Goal: Transaction & Acquisition: Book appointment/travel/reservation

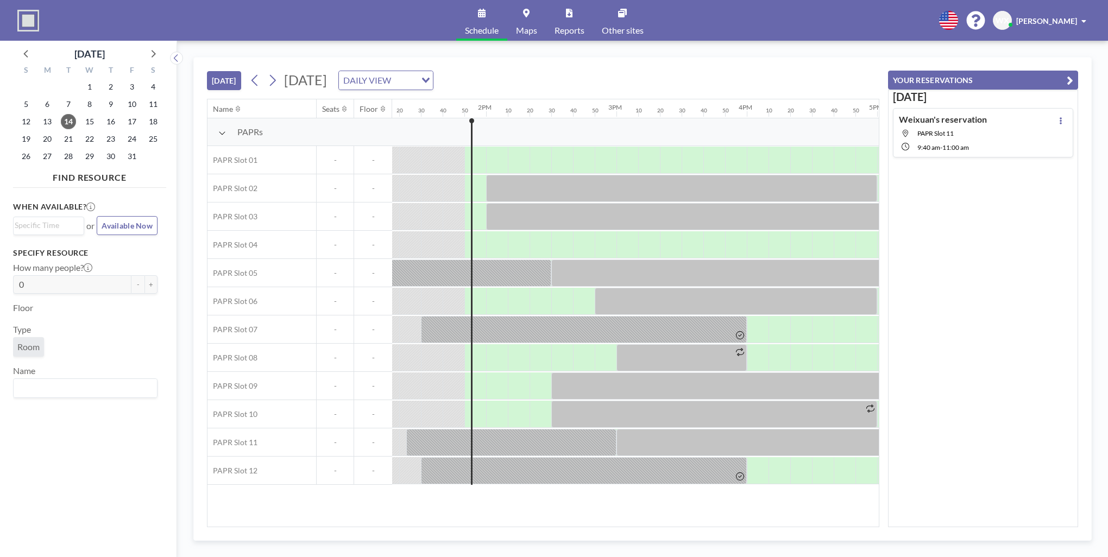
scroll to position [0, 1782]
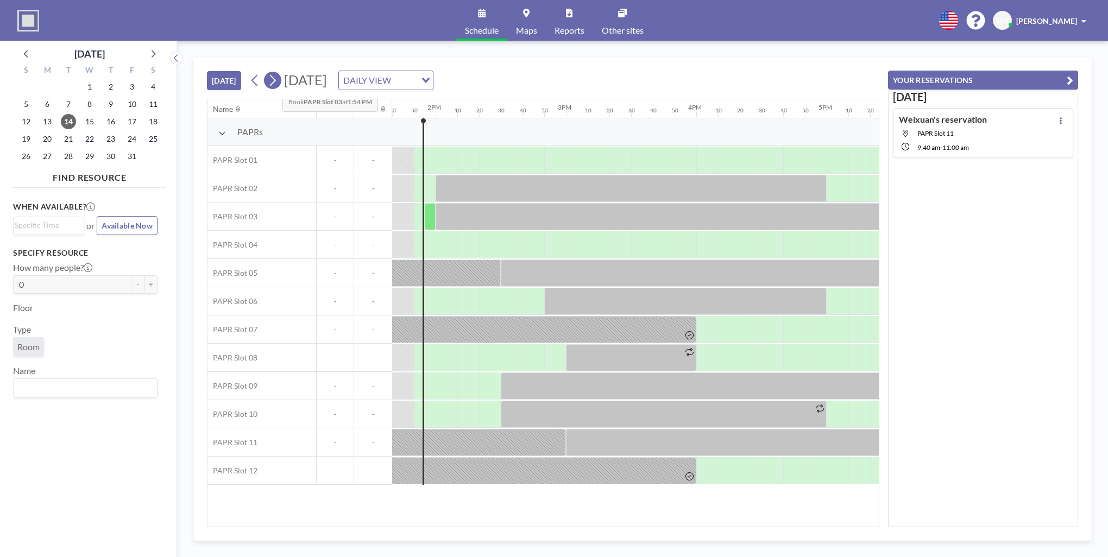
click at [274, 82] on icon at bounding box center [272, 80] width 10 height 16
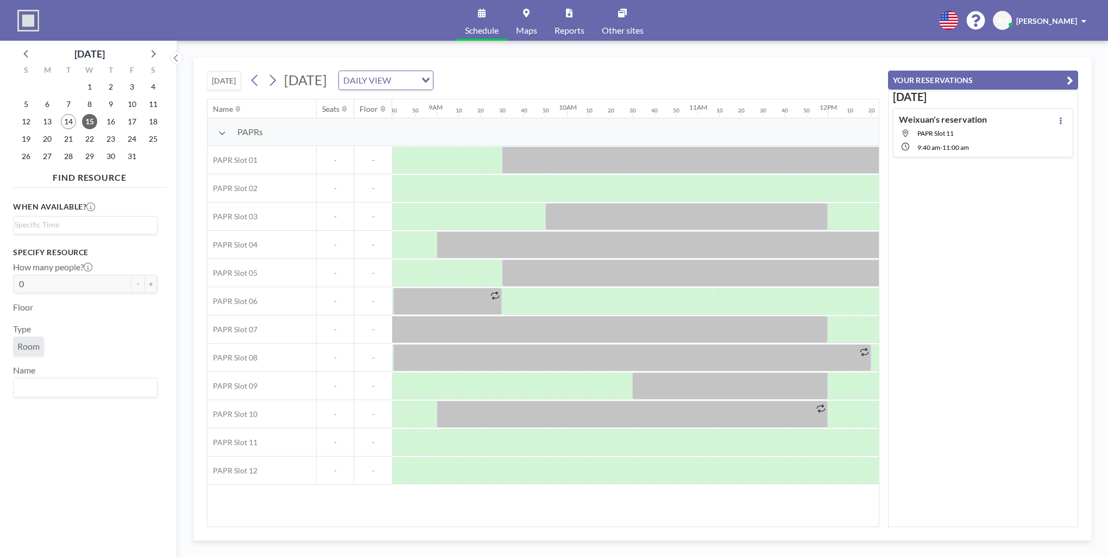
scroll to position [0, 1130]
drag, startPoint x: 253, startPoint y: 86, endPoint x: 285, endPoint y: 91, distance: 31.8
click at [285, 91] on div "[DATE] [DATE] DAILY VIEW Loading..." at bounding box center [543, 78] width 673 height 41
click at [533, 440] on div at bounding box center [534, 442] width 22 height 27
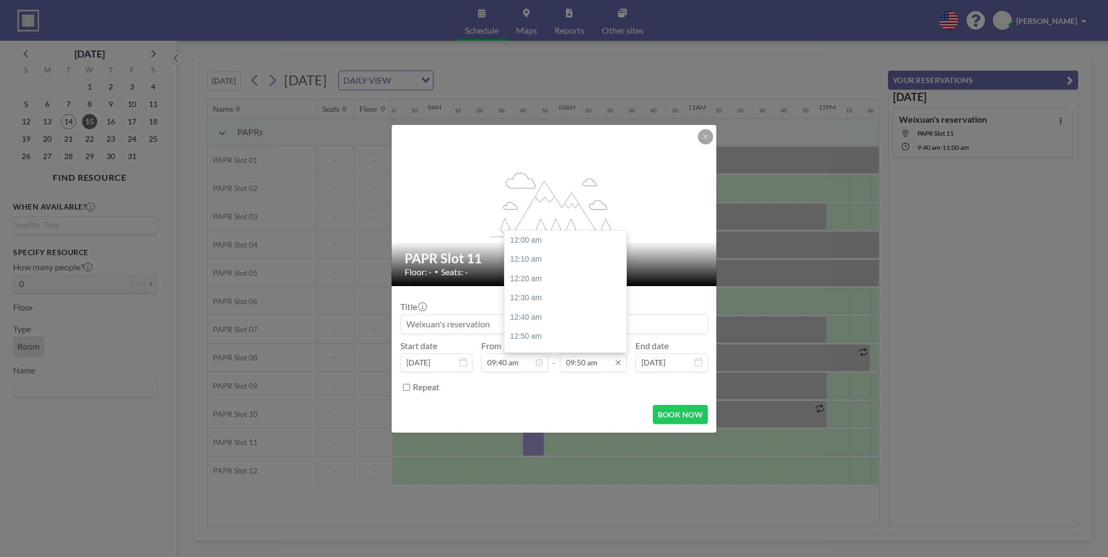
scroll to position [1141, 0]
click at [554, 315] on div "10:30 am" at bounding box center [568, 318] width 127 height 20
type input "10:30 am"
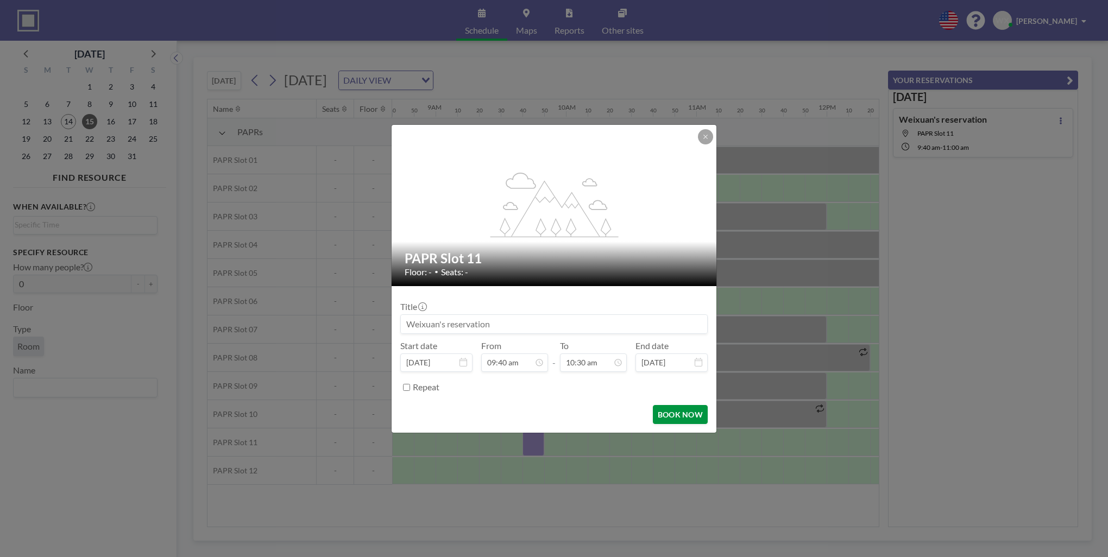
click at [662, 410] on button "BOOK NOW" at bounding box center [680, 414] width 55 height 19
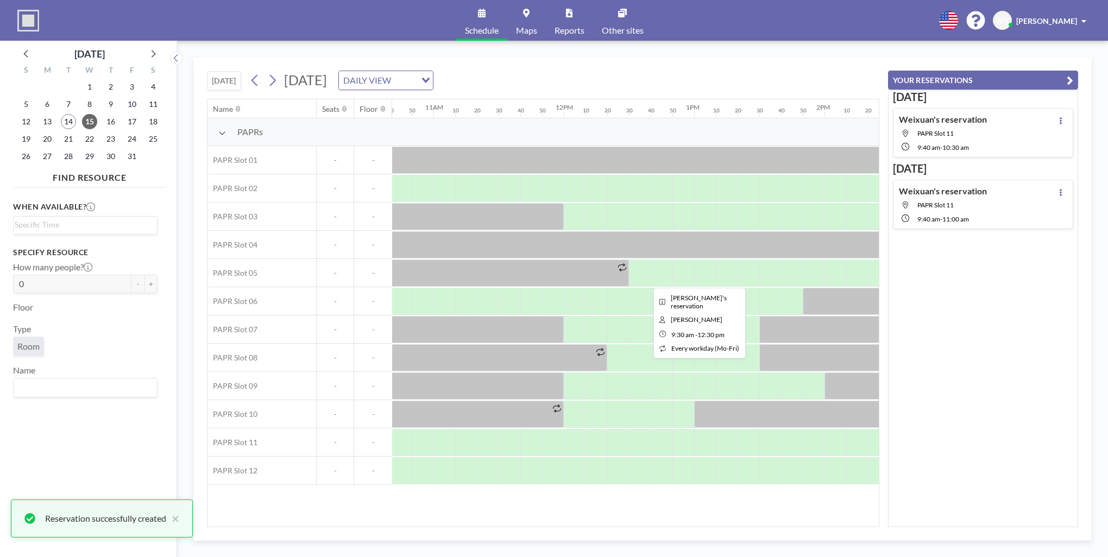
scroll to position [0, 1393]
click at [268, 83] on button at bounding box center [272, 80] width 17 height 17
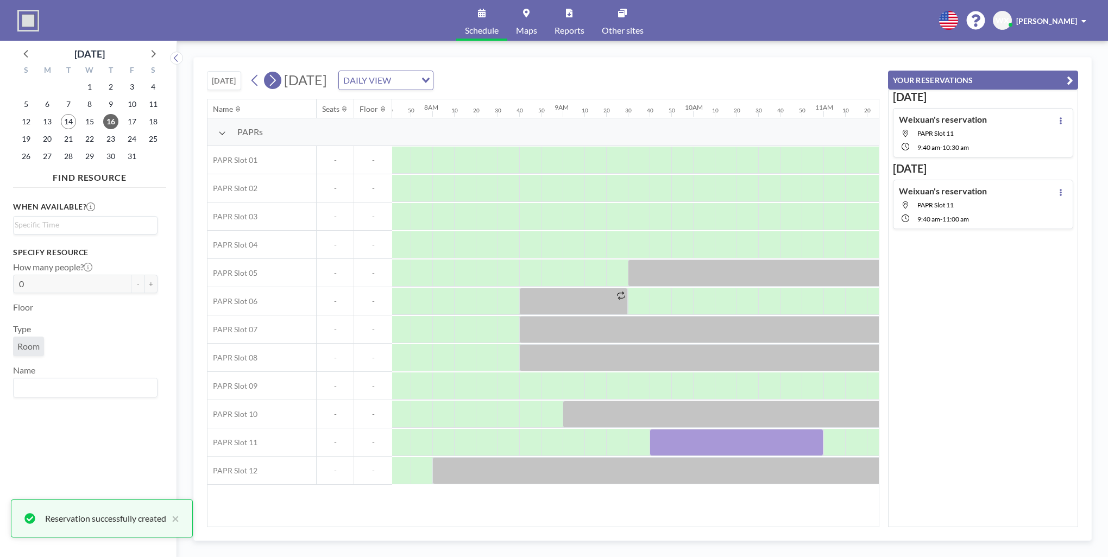
scroll to position [0, 1021]
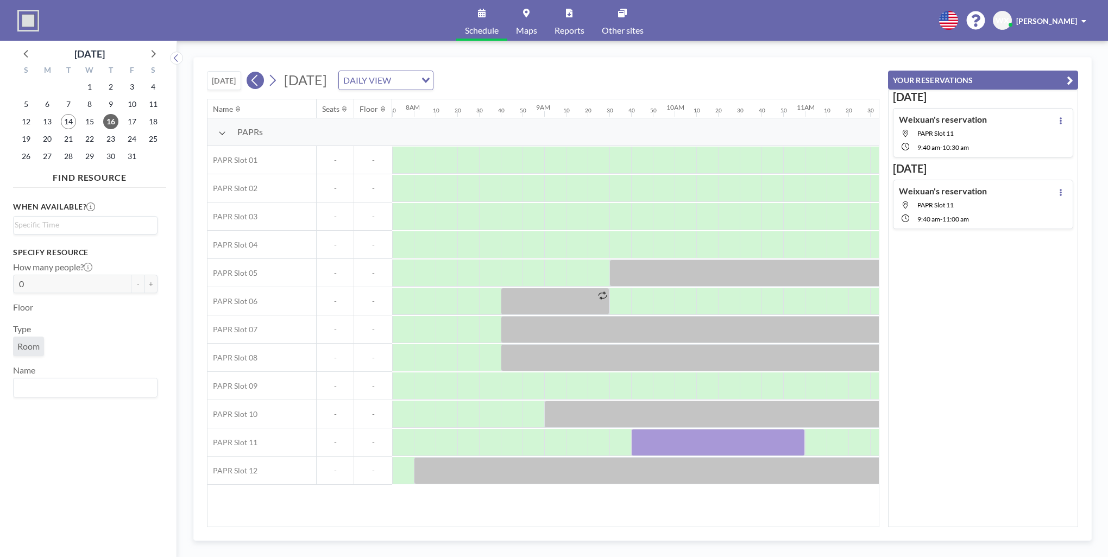
click at [255, 81] on icon at bounding box center [255, 80] width 6 height 11
